Goal: Task Accomplishment & Management: Manage account settings

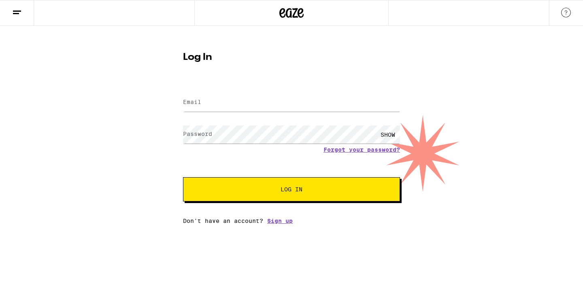
click at [245, 88] on form "Email Email Password Password SHOW Forgot your password? Log In" at bounding box center [291, 142] width 217 height 119
click at [246, 100] on input "Email" at bounding box center [291, 103] width 217 height 18
type input "[EMAIL_ADDRESS][PERSON_NAME][DOMAIN_NAME]"
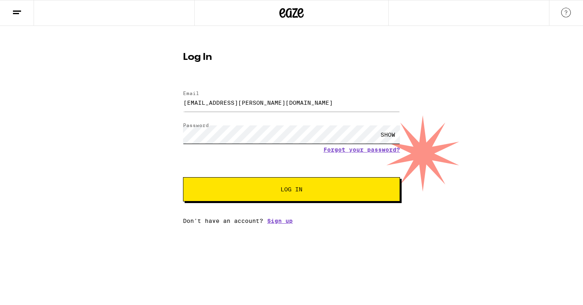
click at [183, 177] on button "Log In" at bounding box center [291, 189] width 217 height 24
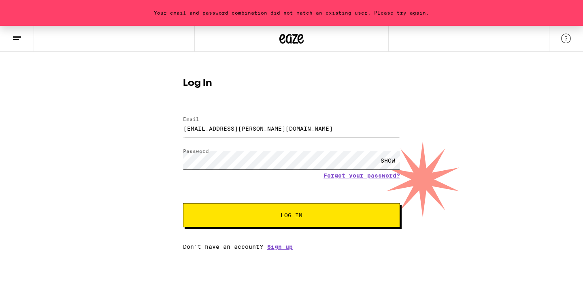
click at [183, 203] on button "Log In" at bounding box center [291, 215] width 217 height 24
